Goal: Obtain resource: Download file/media

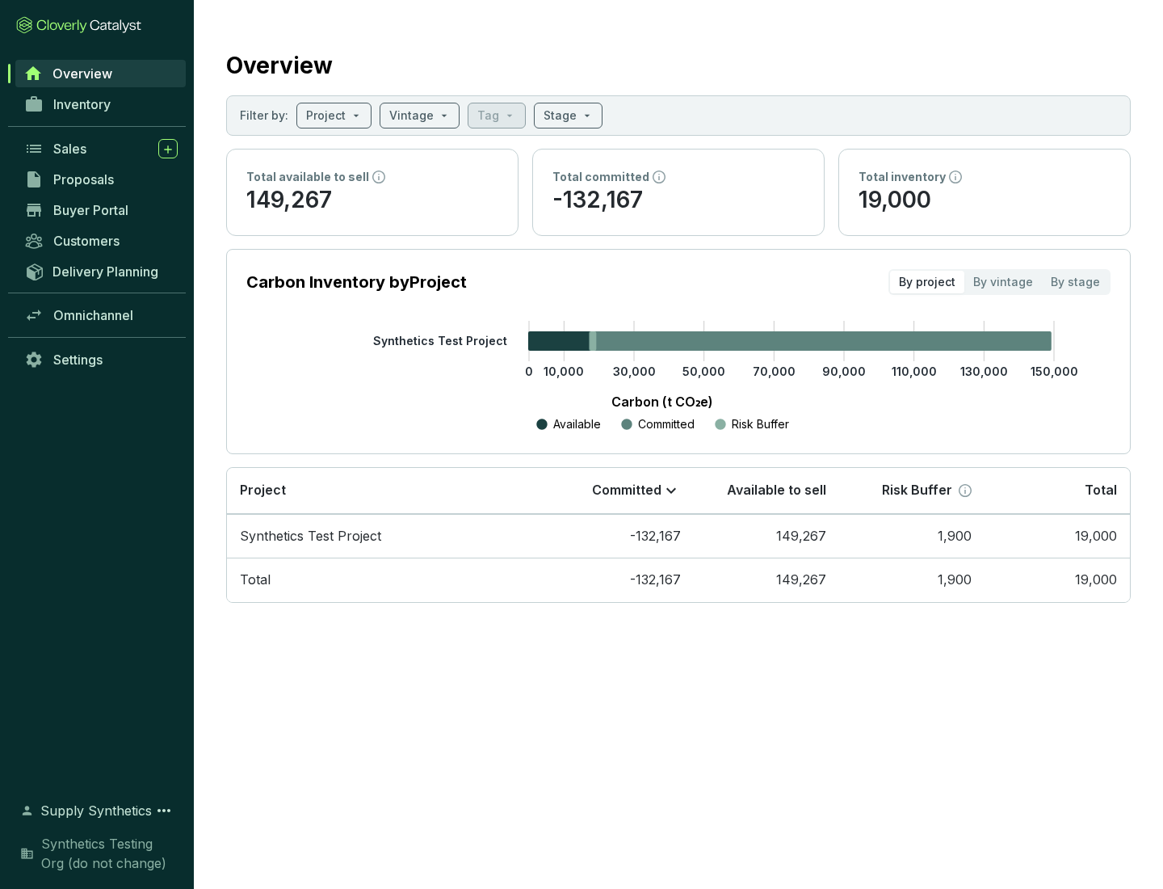
click at [101, 179] on span "Proposals" at bounding box center [83, 179] width 61 height 16
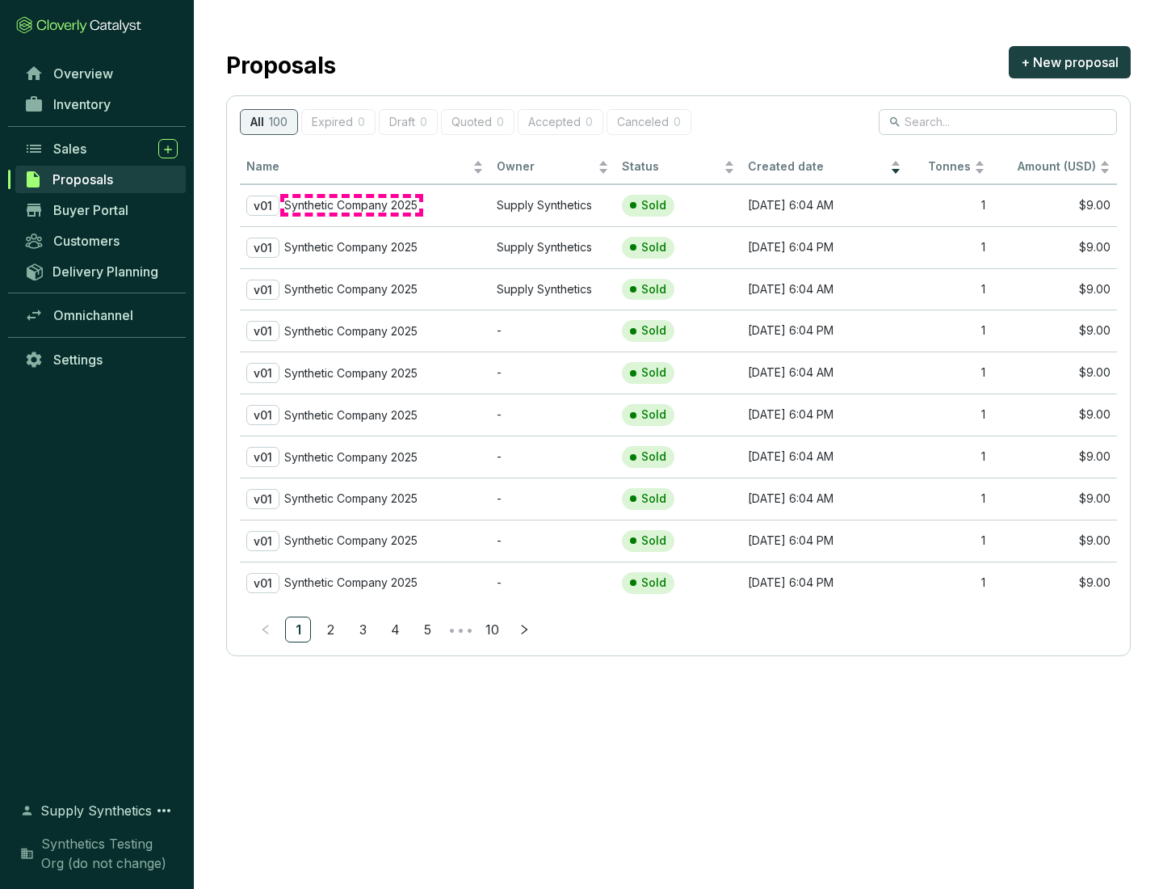
click at [351, 205] on p "Synthetic Company 2025" at bounding box center [350, 205] width 133 height 15
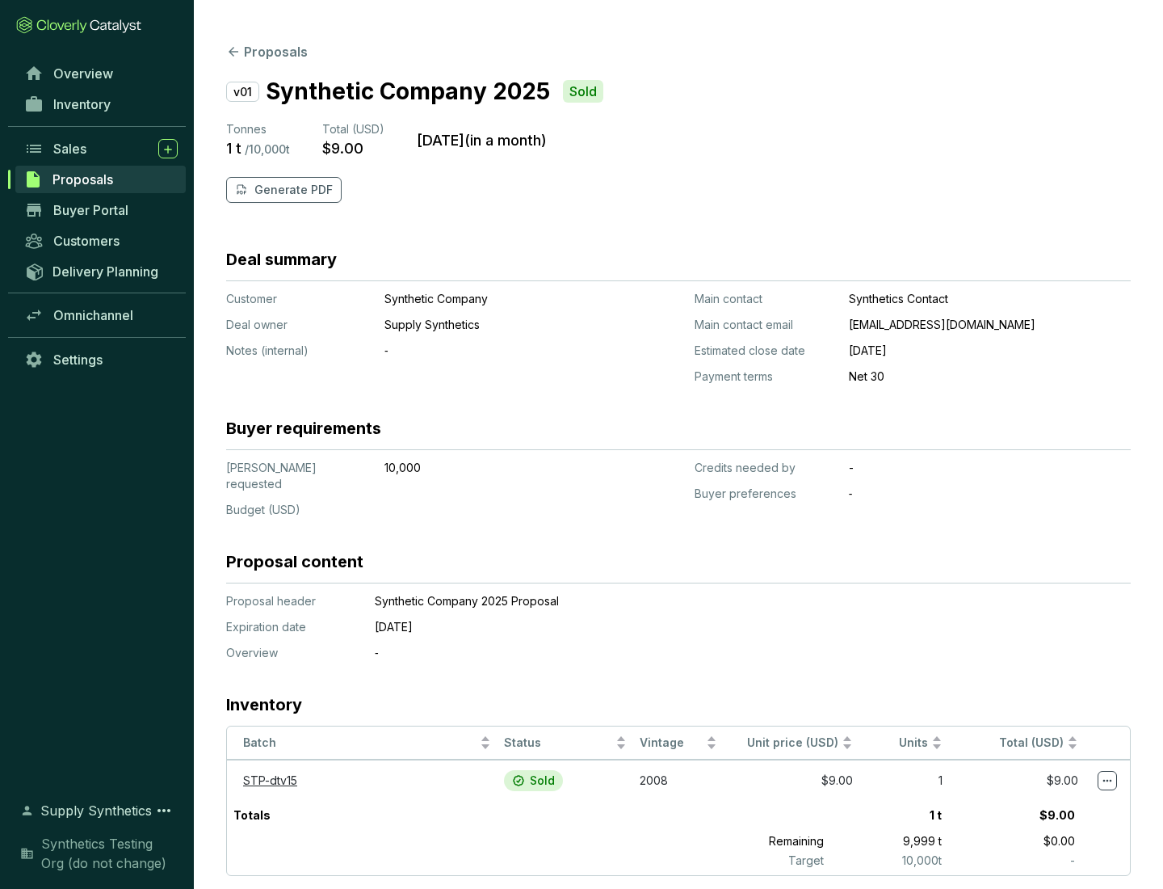
click at [292, 190] on p "Generate PDF" at bounding box center [293, 190] width 78 height 16
